Goal: Check status: Check status

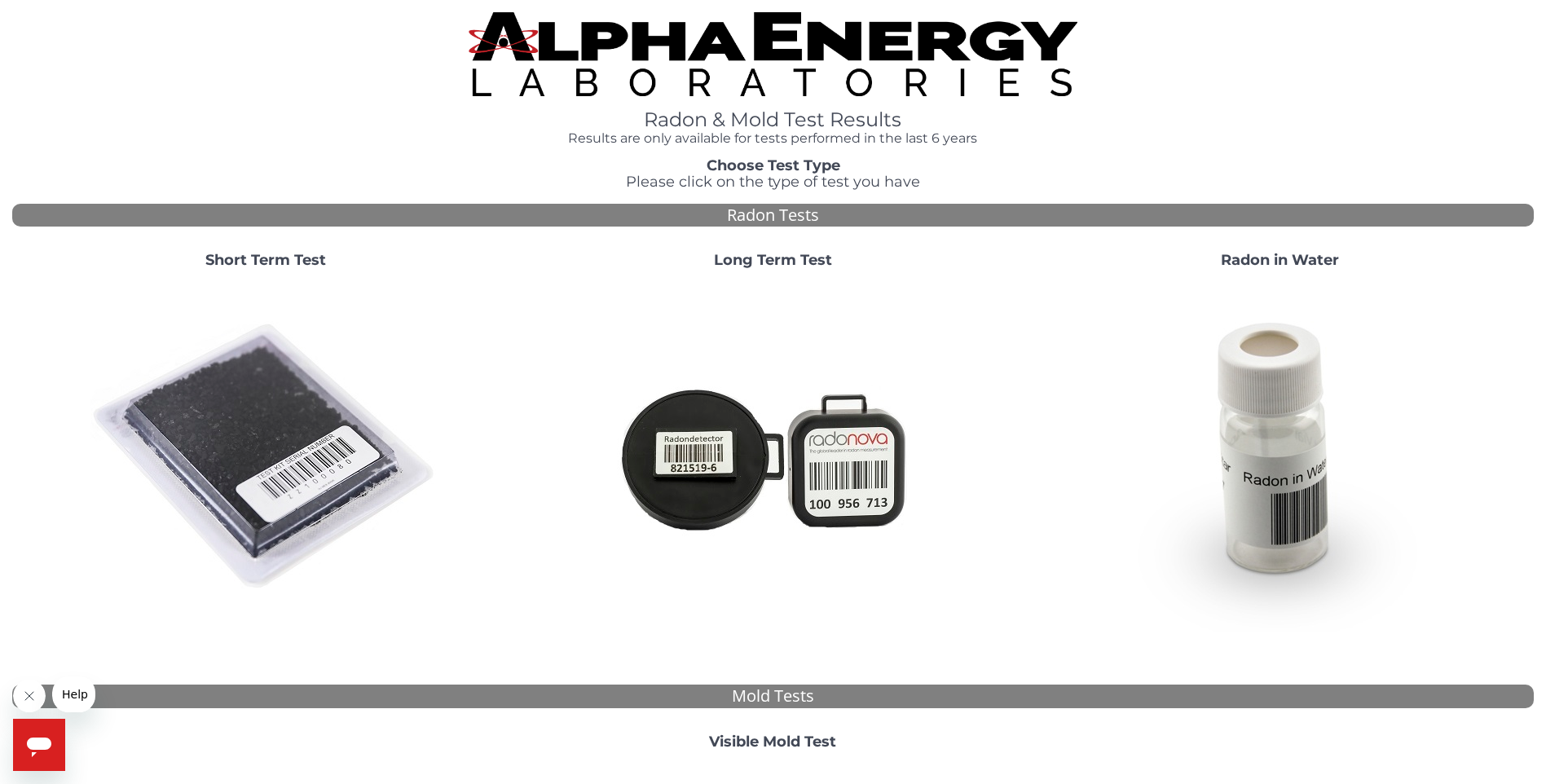
click at [267, 260] on strong "Short Term Test" at bounding box center [265, 260] width 120 height 18
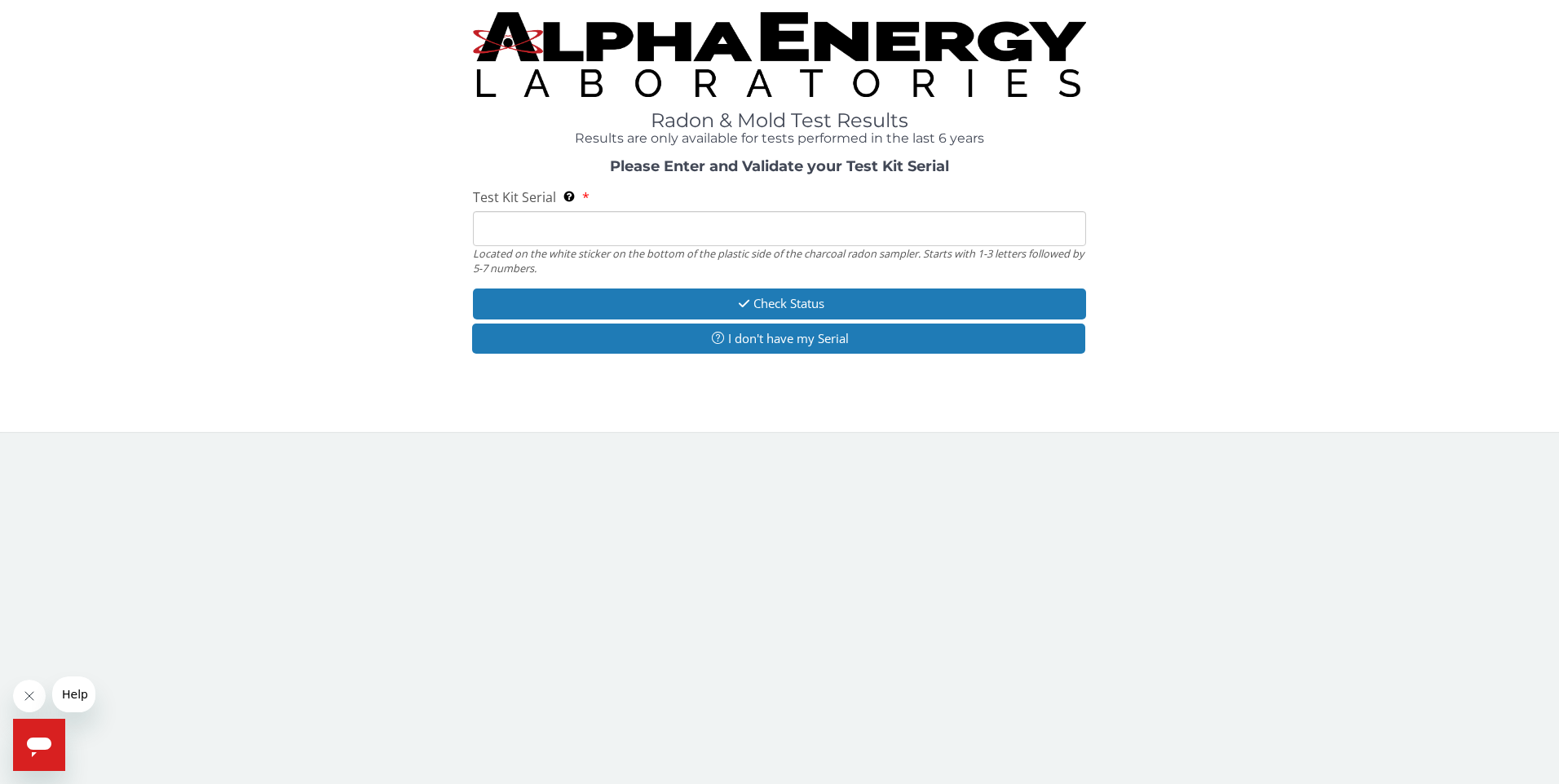
click at [587, 234] on input "Test Kit Serial Located on the white sticker on the bottom of the plastic side …" at bounding box center [780, 228] width 613 height 35
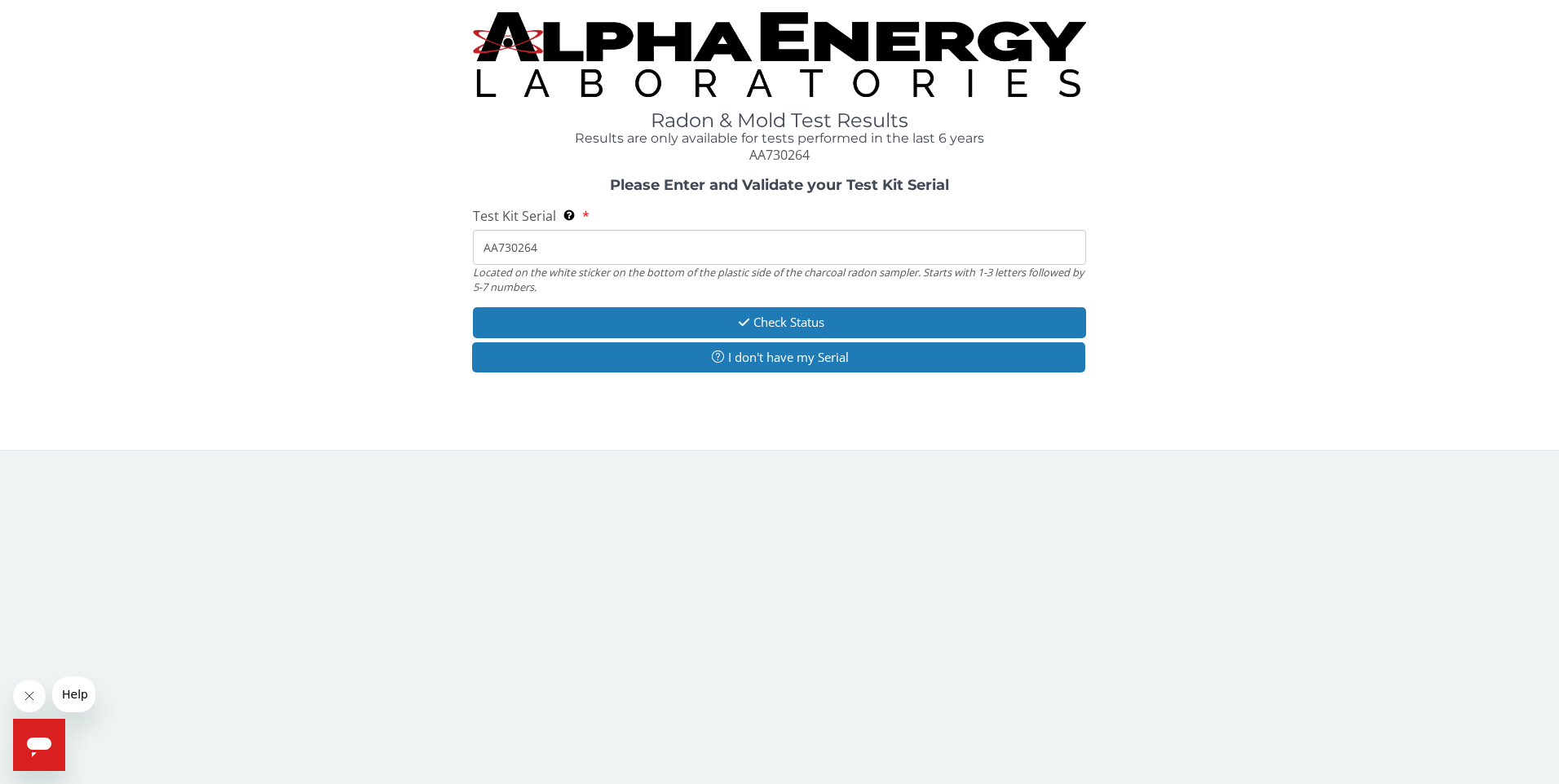
type input "AA730264"
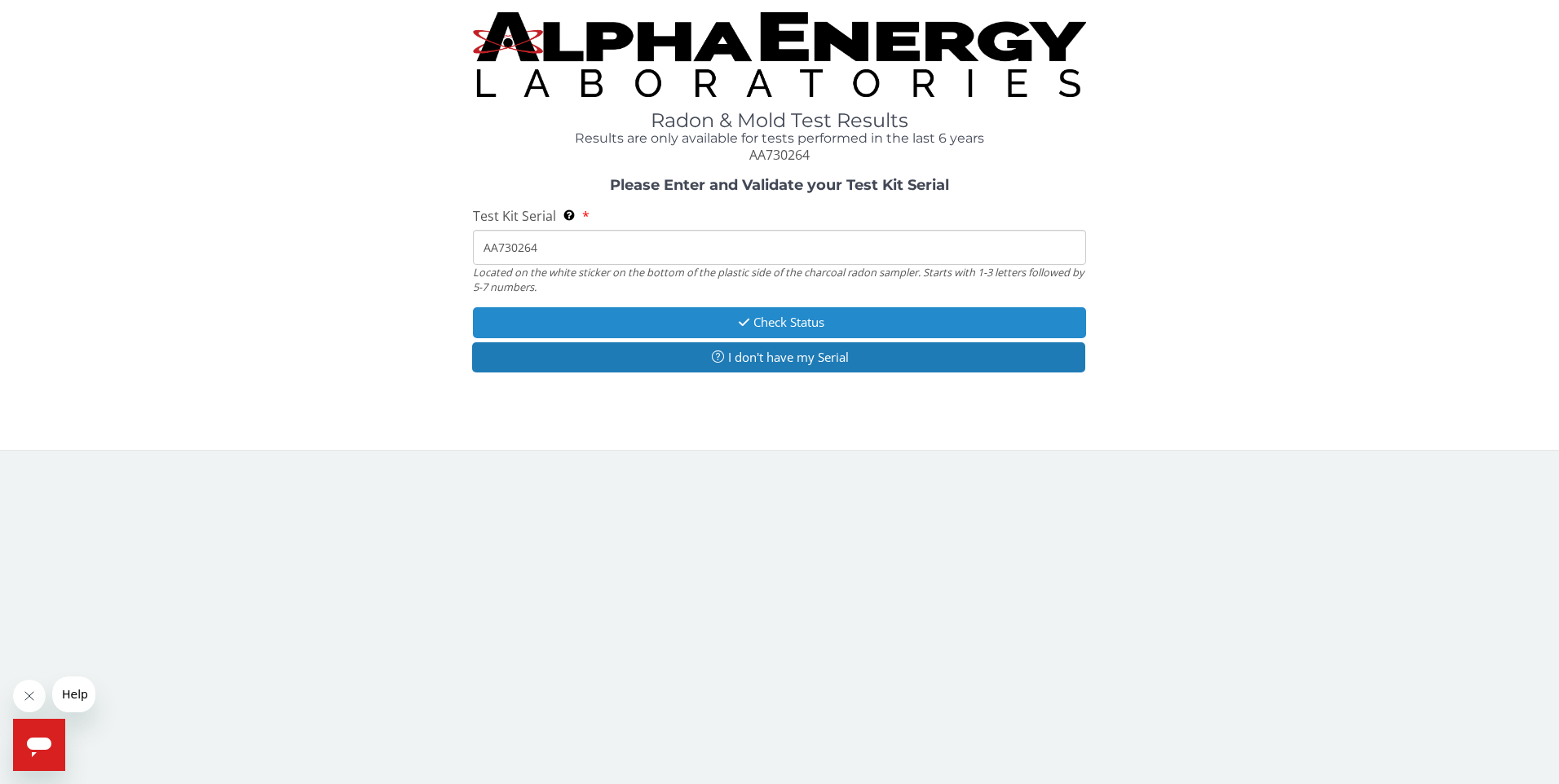
click at [786, 314] on button "Check Status" at bounding box center [780, 322] width 613 height 30
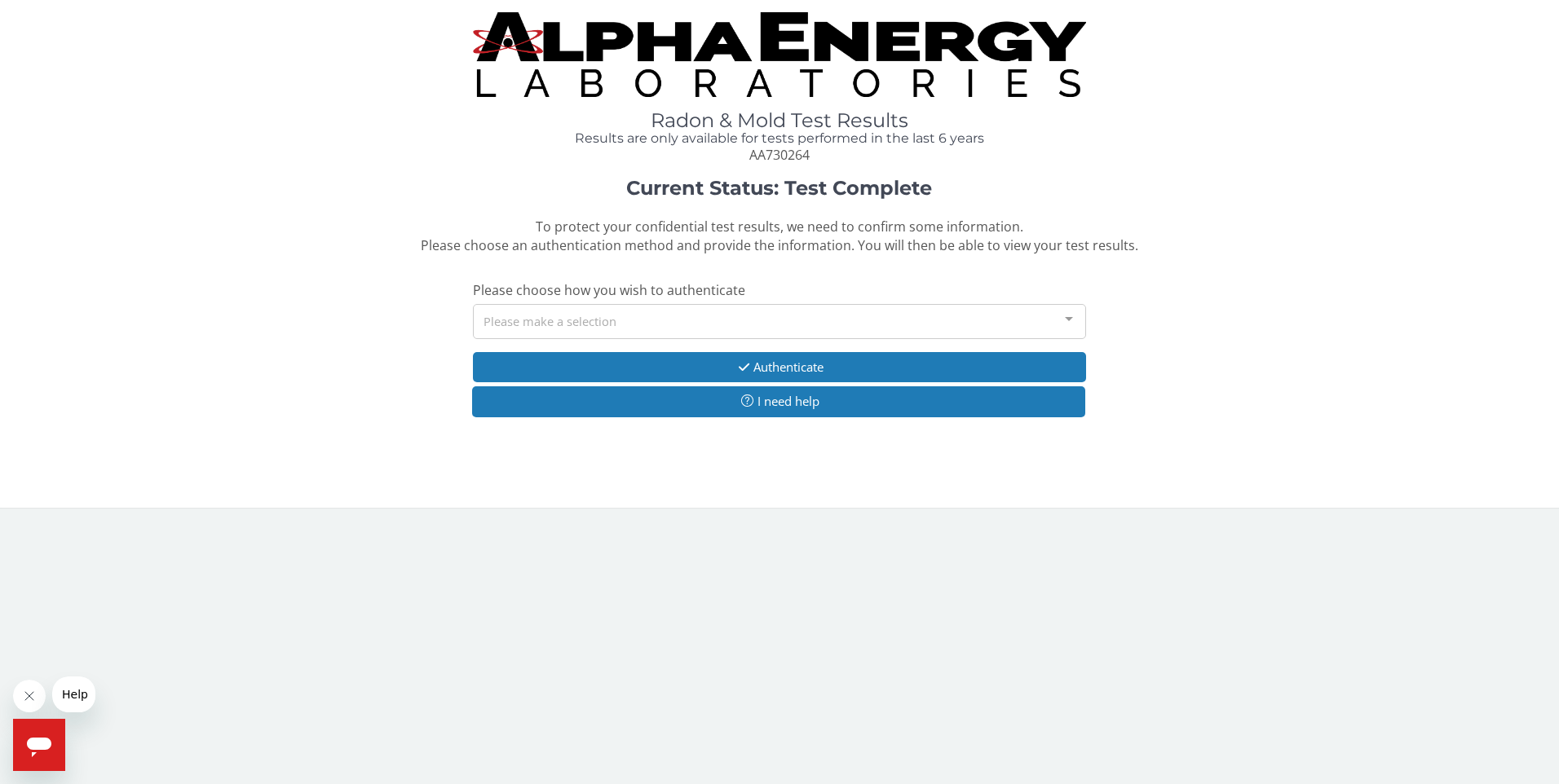
click at [1060, 317] on div at bounding box center [1068, 319] width 32 height 31
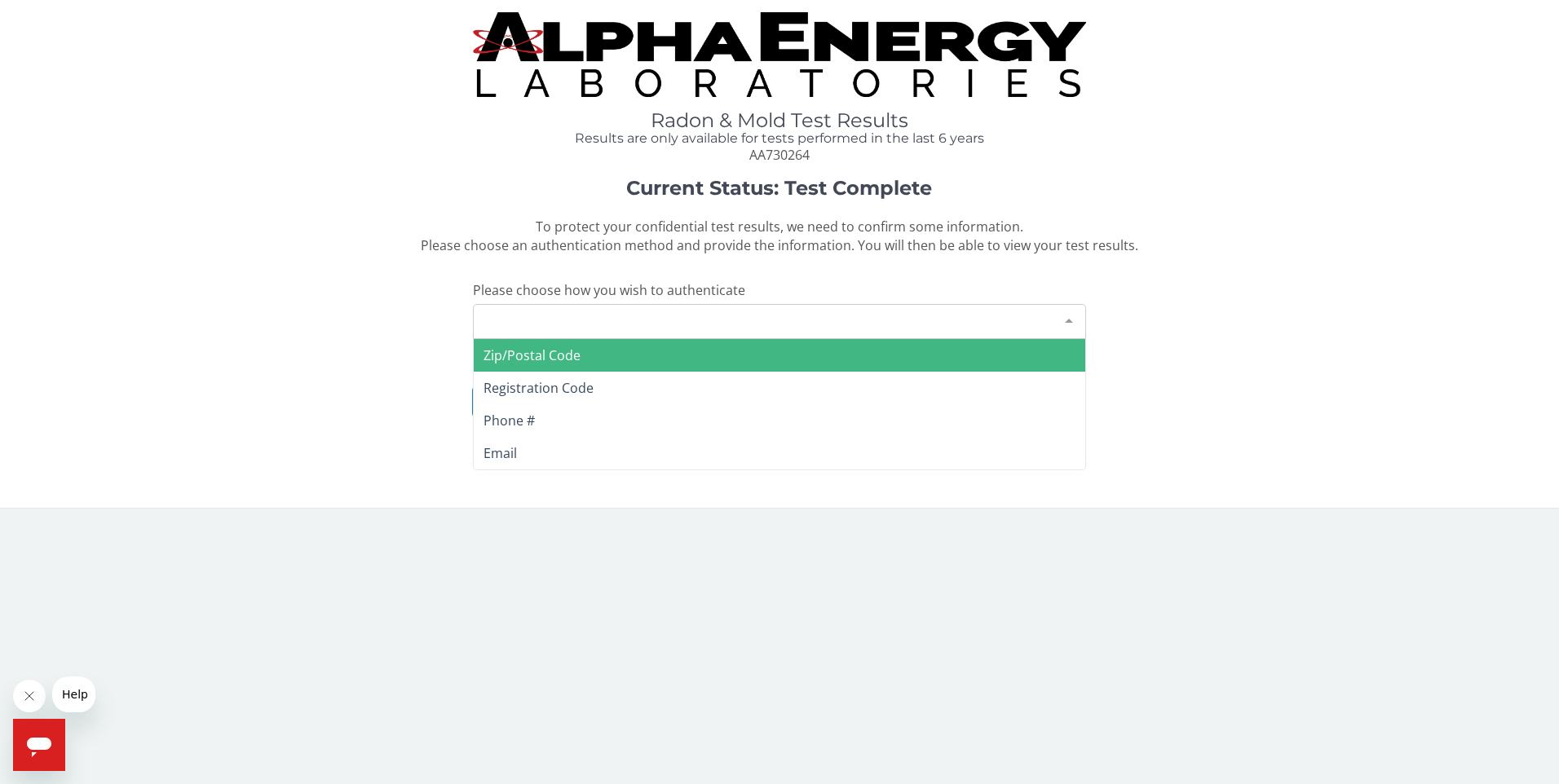
click at [558, 353] on span "Zip/Postal Code" at bounding box center [531, 355] width 97 height 18
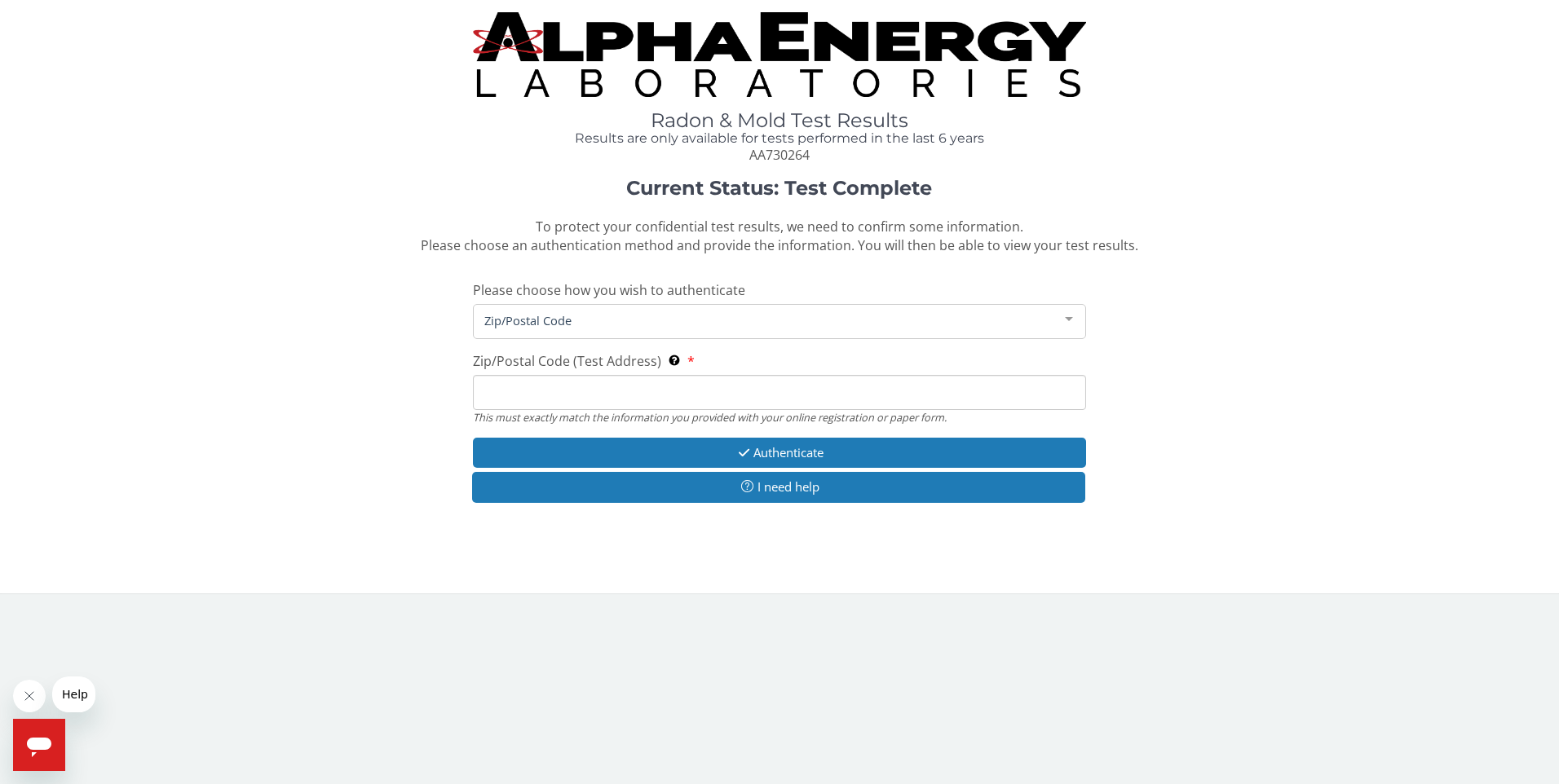
click at [526, 395] on input "Zip/Postal Code (Test Address) This must exactly match the information you prov…" at bounding box center [780, 392] width 613 height 35
type input "46239"
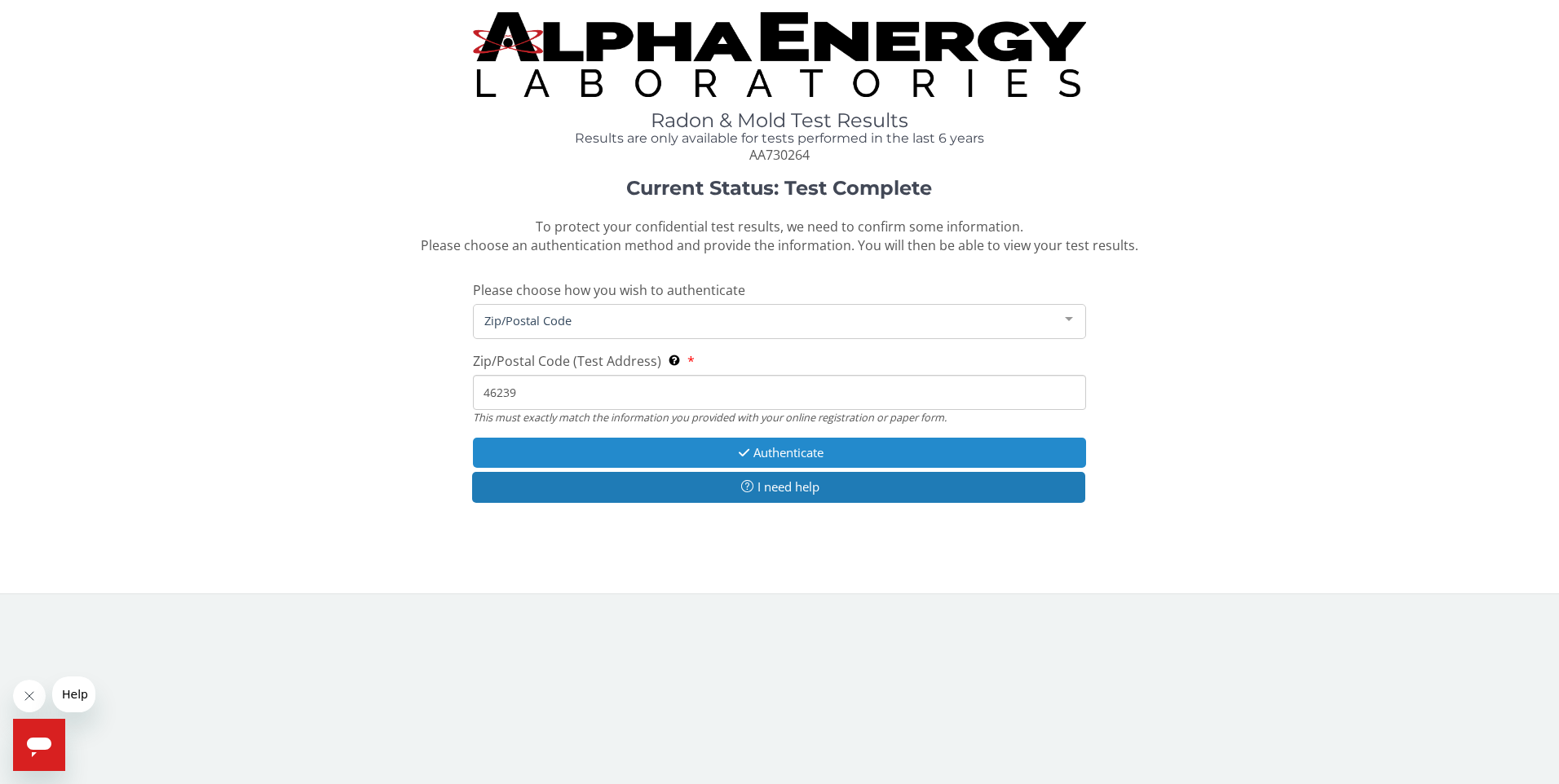
click at [785, 455] on button "Authenticate" at bounding box center [780, 452] width 613 height 30
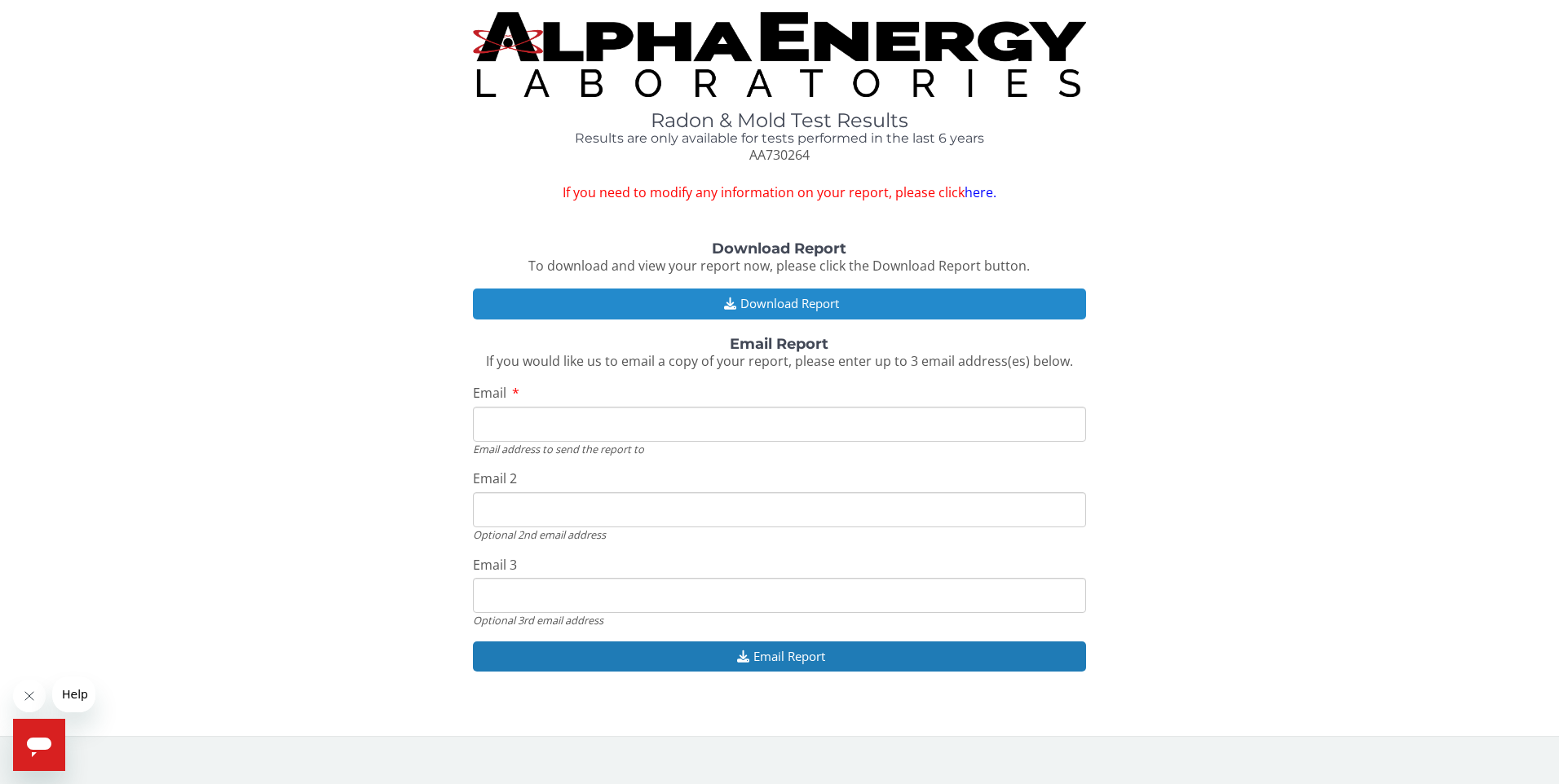
click at [819, 295] on button "Download Report" at bounding box center [780, 304] width 613 height 30
